Goal: Navigation & Orientation: Understand site structure

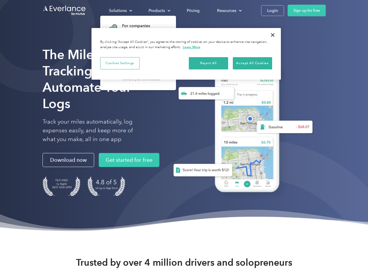
click at [120, 10] on div "Solutions" at bounding box center [118, 10] width 18 height 7
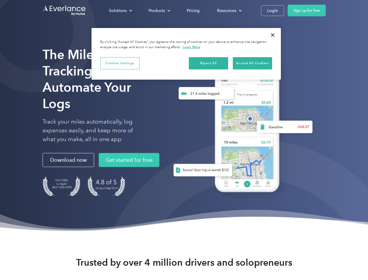
click at [159, 10] on div "Products" at bounding box center [157, 10] width 16 height 7
click at [229, 10] on div "Resources" at bounding box center [226, 10] width 19 height 7
click at [120, 63] on button "Cookies Settings" at bounding box center [119, 63] width 39 height 12
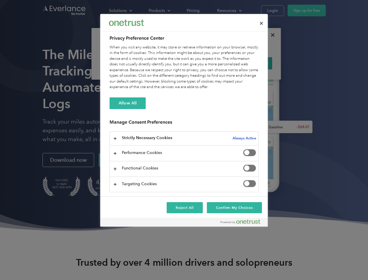
click at [209, 63] on div "When you visit any website, it may store or retrieve information on your browse…" at bounding box center [184, 67] width 149 height 45
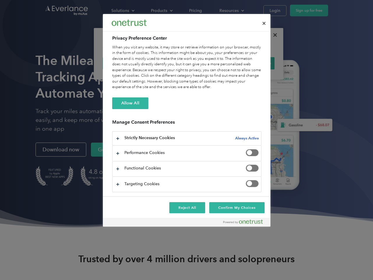
click at [252, 63] on div "When you visit any website, it may store or retrieve information on your browse…" at bounding box center [186, 67] width 149 height 45
click at [273, 35] on div at bounding box center [186, 140] width 373 height 280
